Goal: Transaction & Acquisition: Purchase product/service

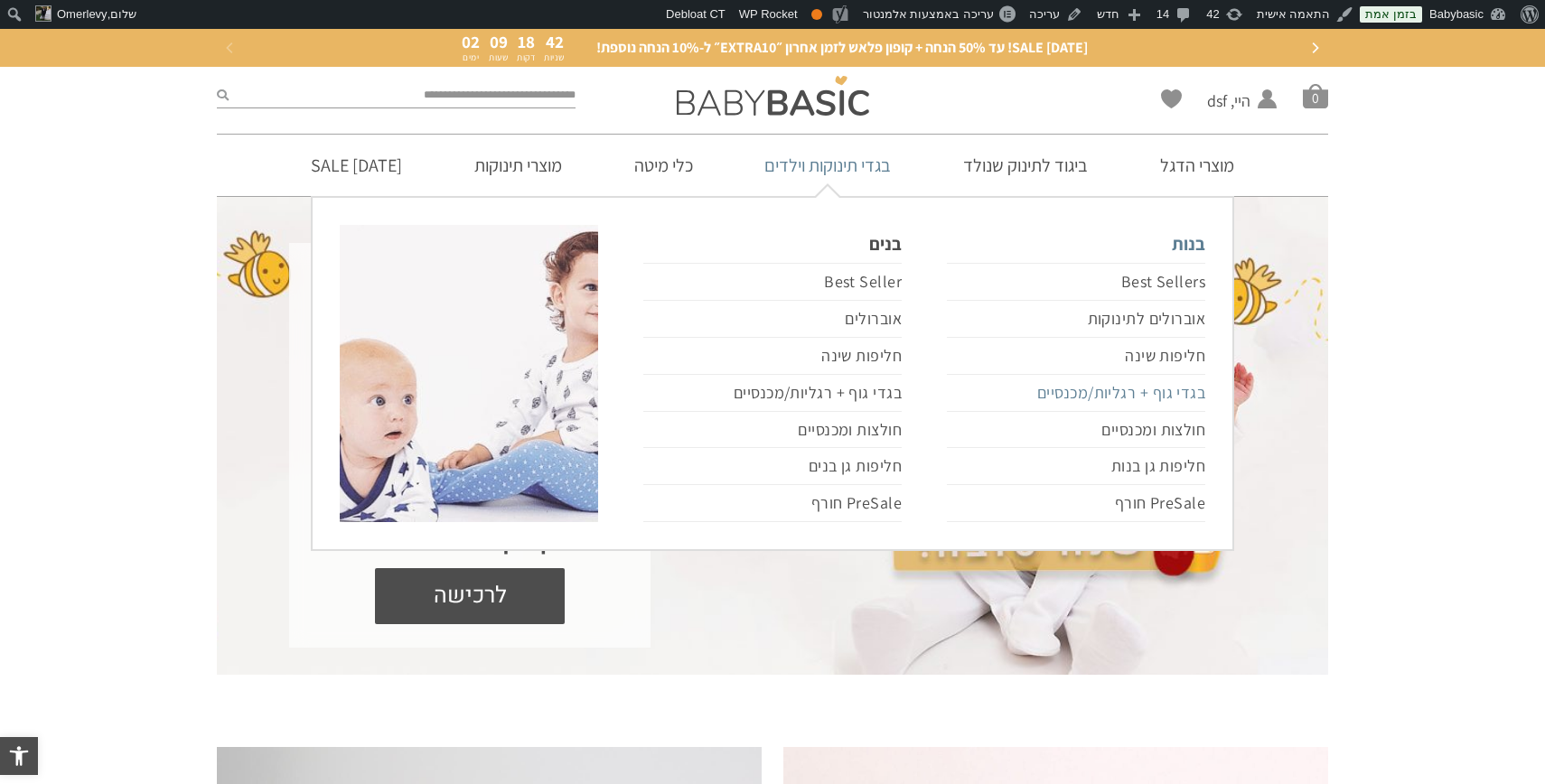
click at [1095, 393] on link "בגדי גוף + רגליות/מכנסיים" at bounding box center [1076, 393] width 259 height 37
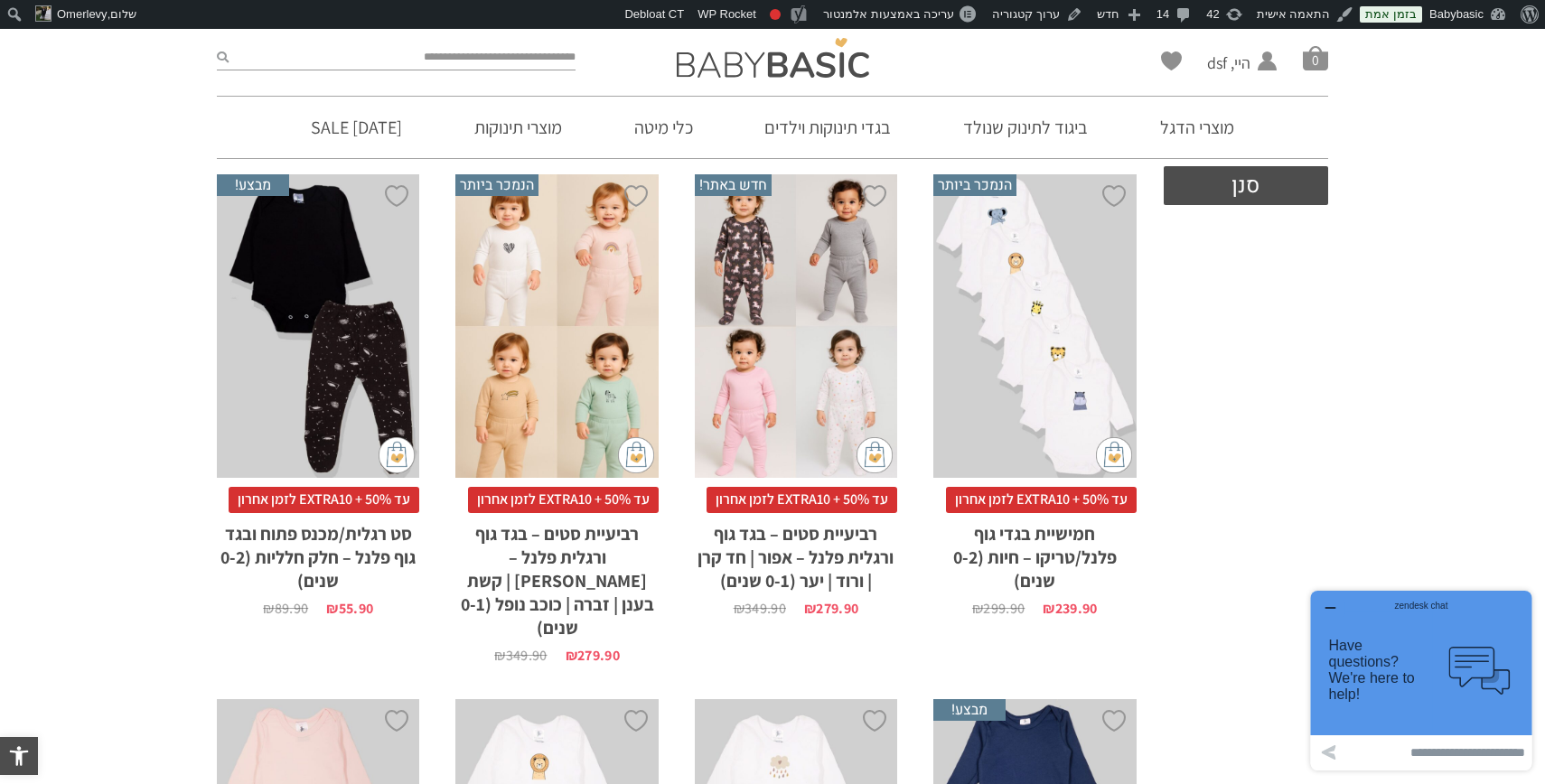
click at [558, 318] on div "x בחירת מידה 0-3m 3-6m 6-12m 12-18m 18-24m 24-30m" at bounding box center [556, 326] width 203 height 305
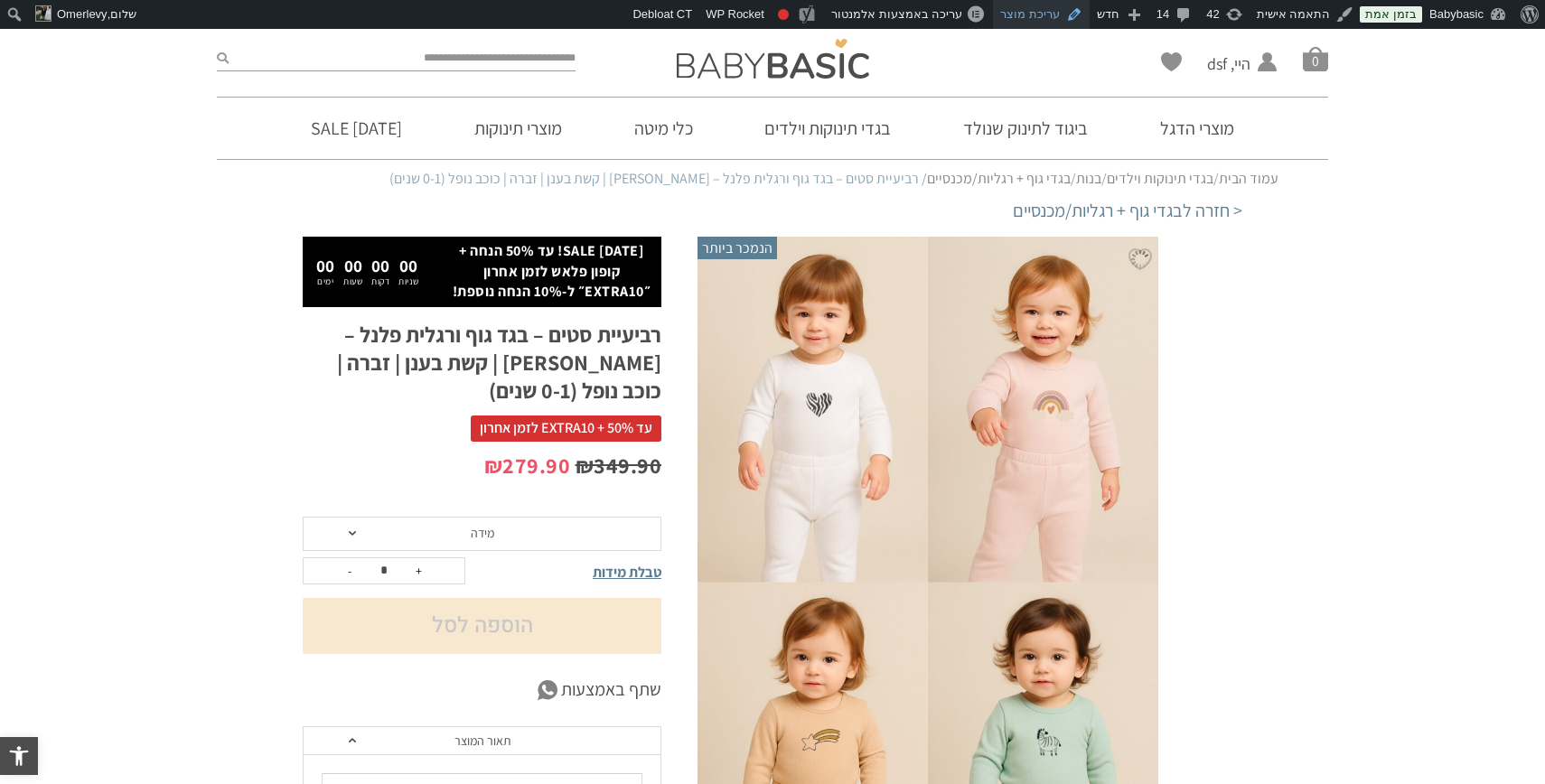
click at [1060, 24] on link "עריכת מוצר" at bounding box center [1041, 14] width 97 height 29
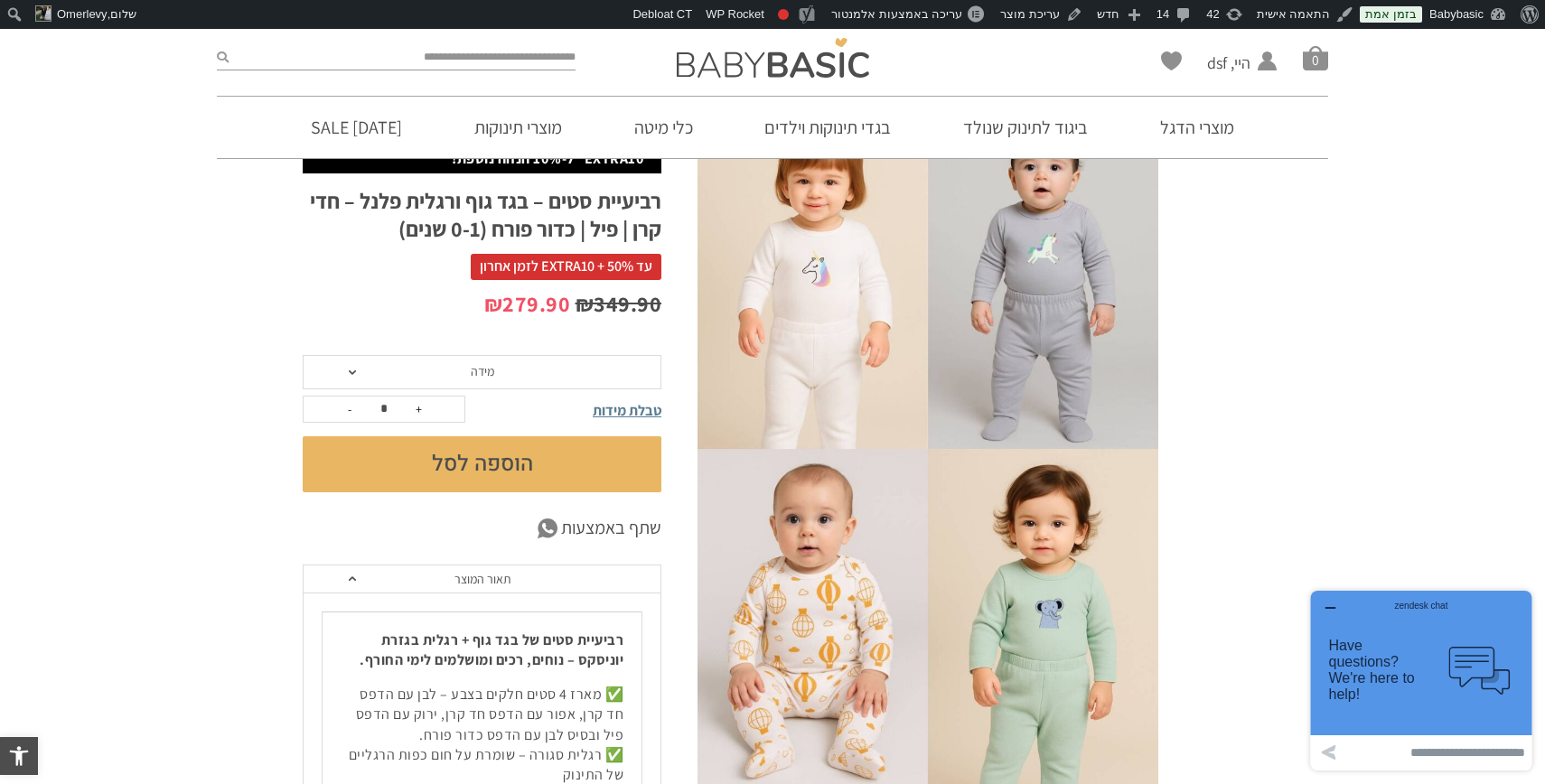
scroll to position [119, 0]
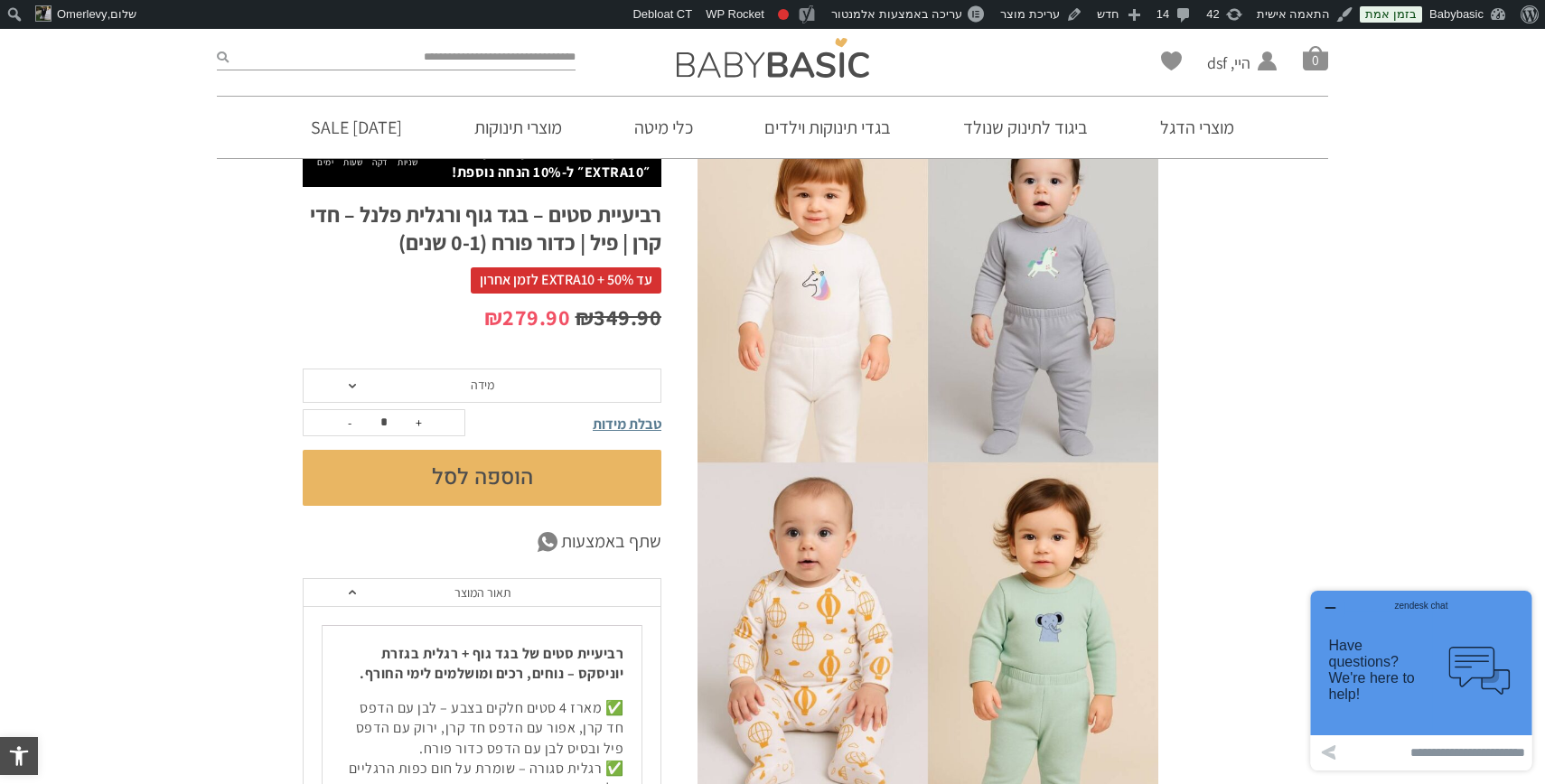
click at [514, 414] on div "טבלת מידות" at bounding box center [580, 422] width 162 height 25
click at [515, 401] on span "מידה" at bounding box center [482, 385] width 358 height 34
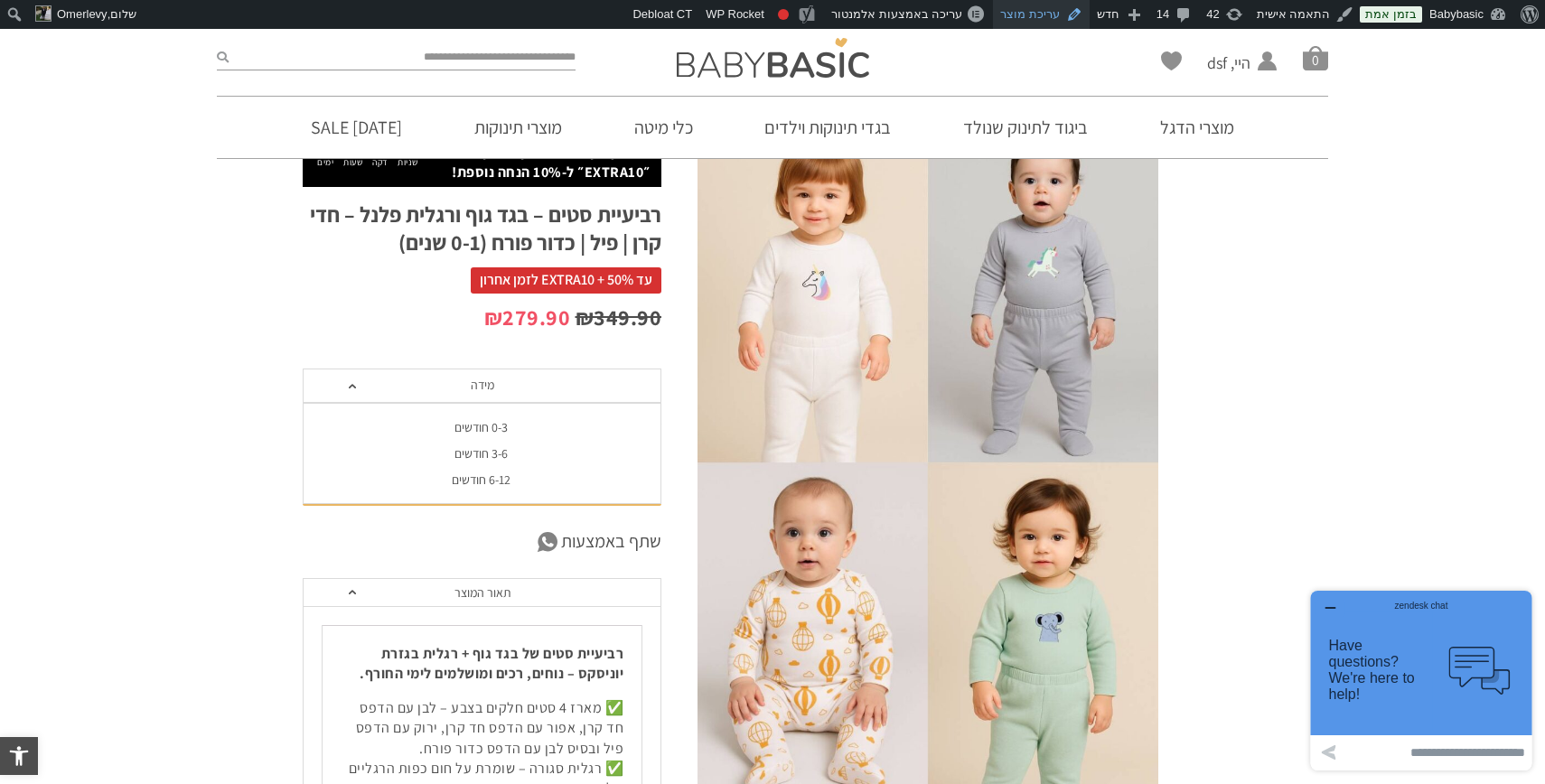
click at [1071, 15] on link "עריכת מוצר" at bounding box center [1041, 14] width 97 height 29
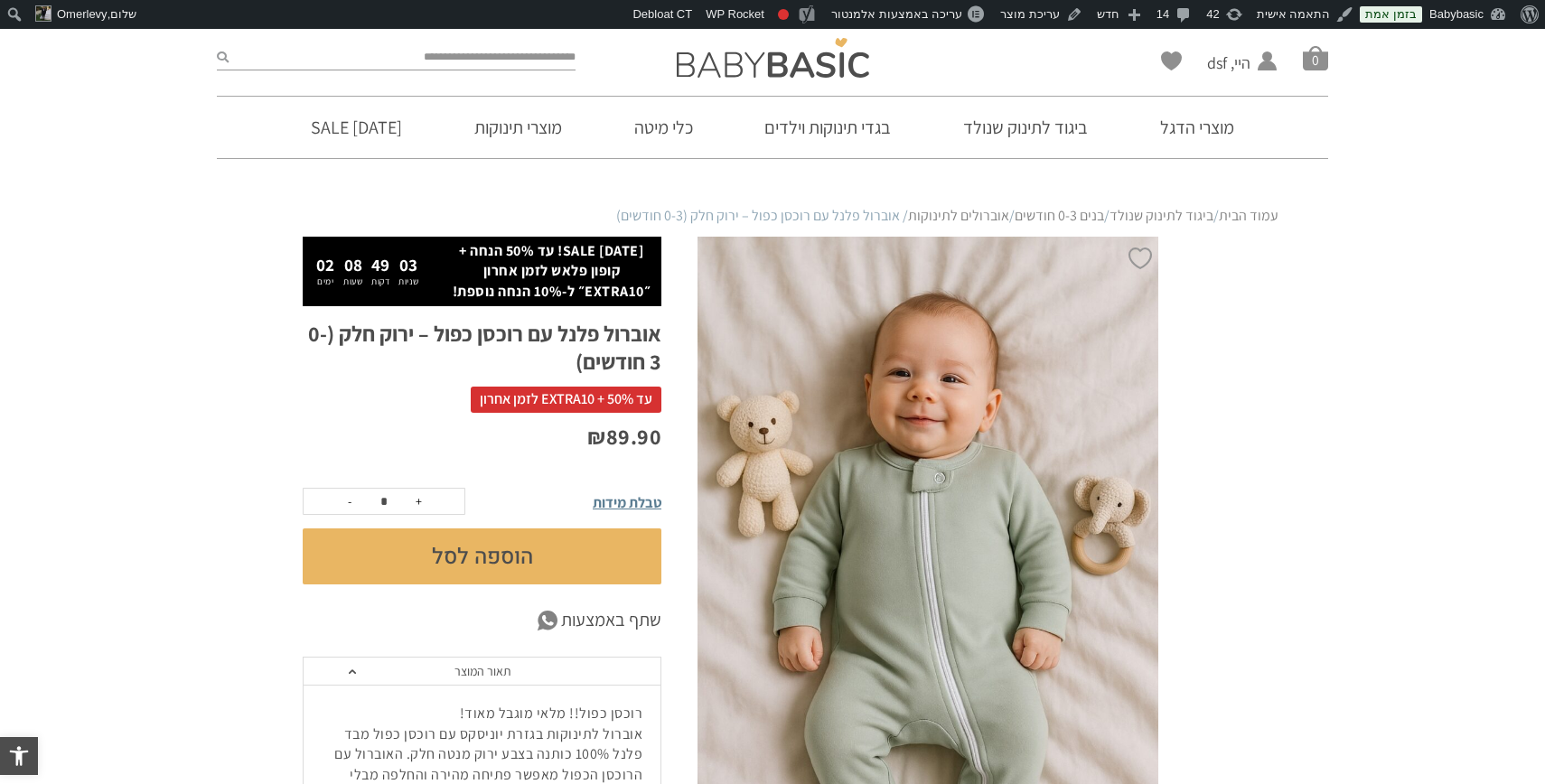
scroll to position [72, 0]
